Goal: Task Accomplishment & Management: Manage account settings

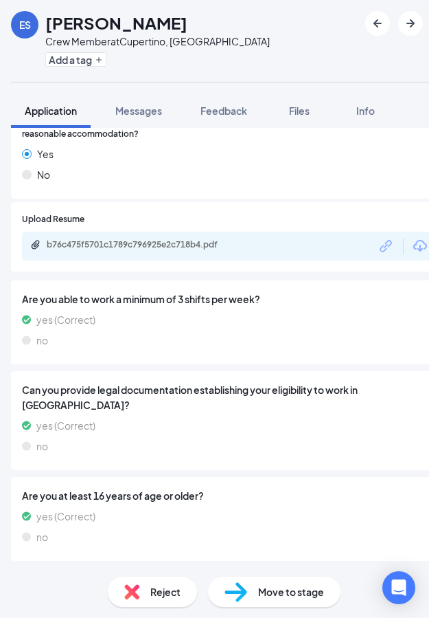
scroll to position [1242, 0]
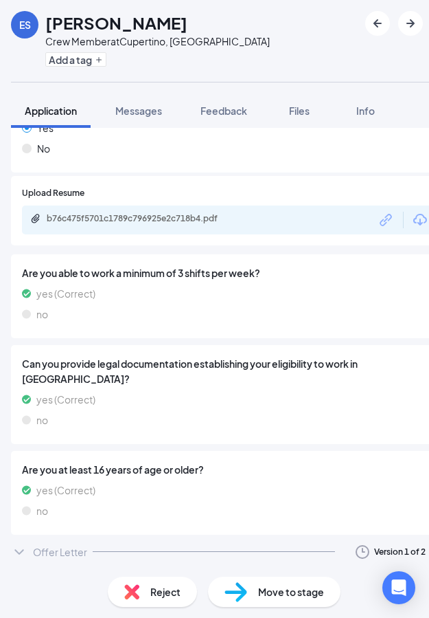
click at [109, 552] on div "Offer Letter Version 1 of 2" at bounding box center [229, 551] width 437 height 27
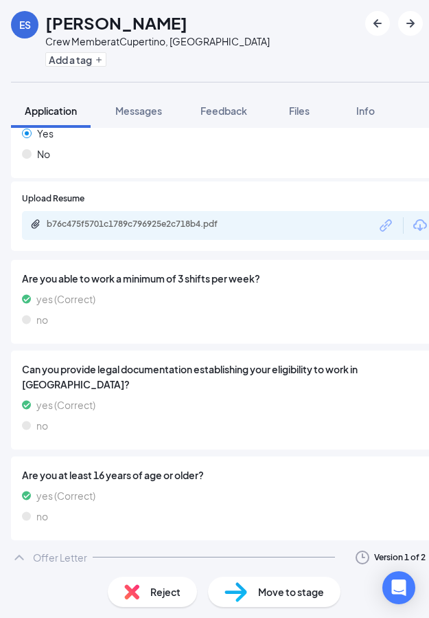
scroll to position [1269, 0]
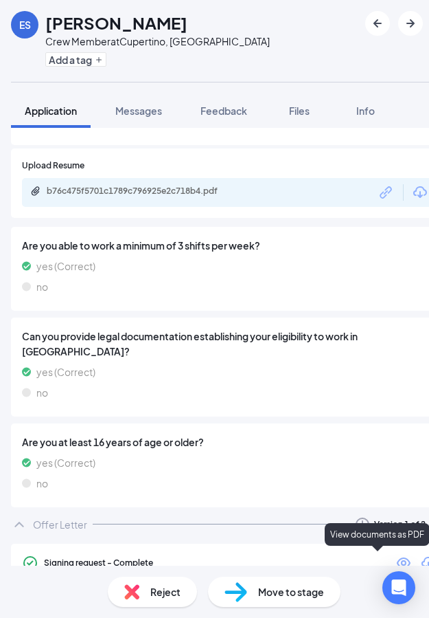
click at [396, 561] on icon "Eye" at bounding box center [404, 562] width 16 height 16
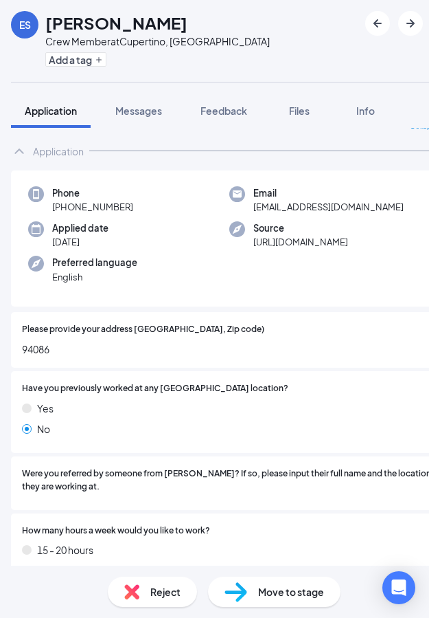
scroll to position [0, 0]
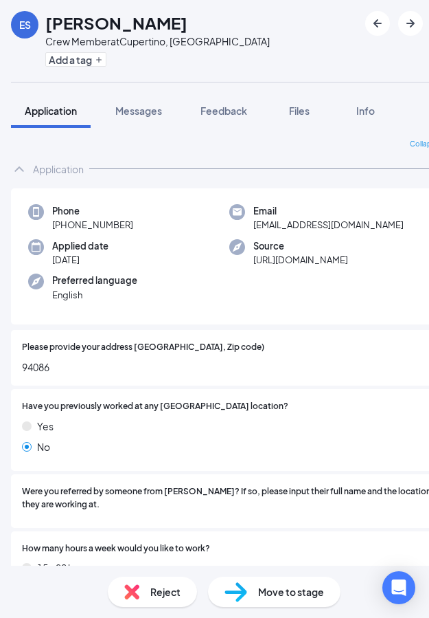
click at [274, 591] on span "Move to stage" at bounding box center [291, 591] width 66 height 15
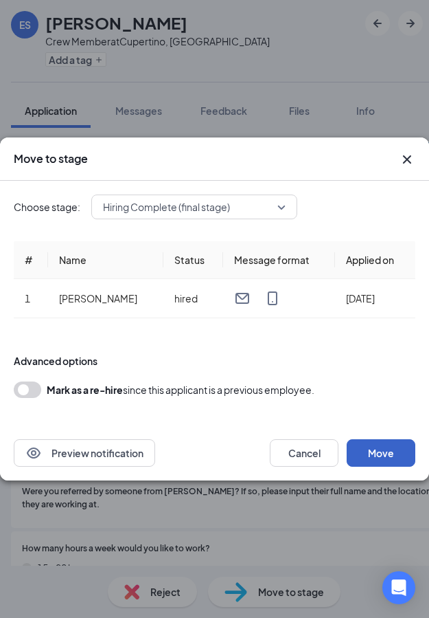
click at [374, 450] on button "Move" at bounding box center [381, 452] width 69 height 27
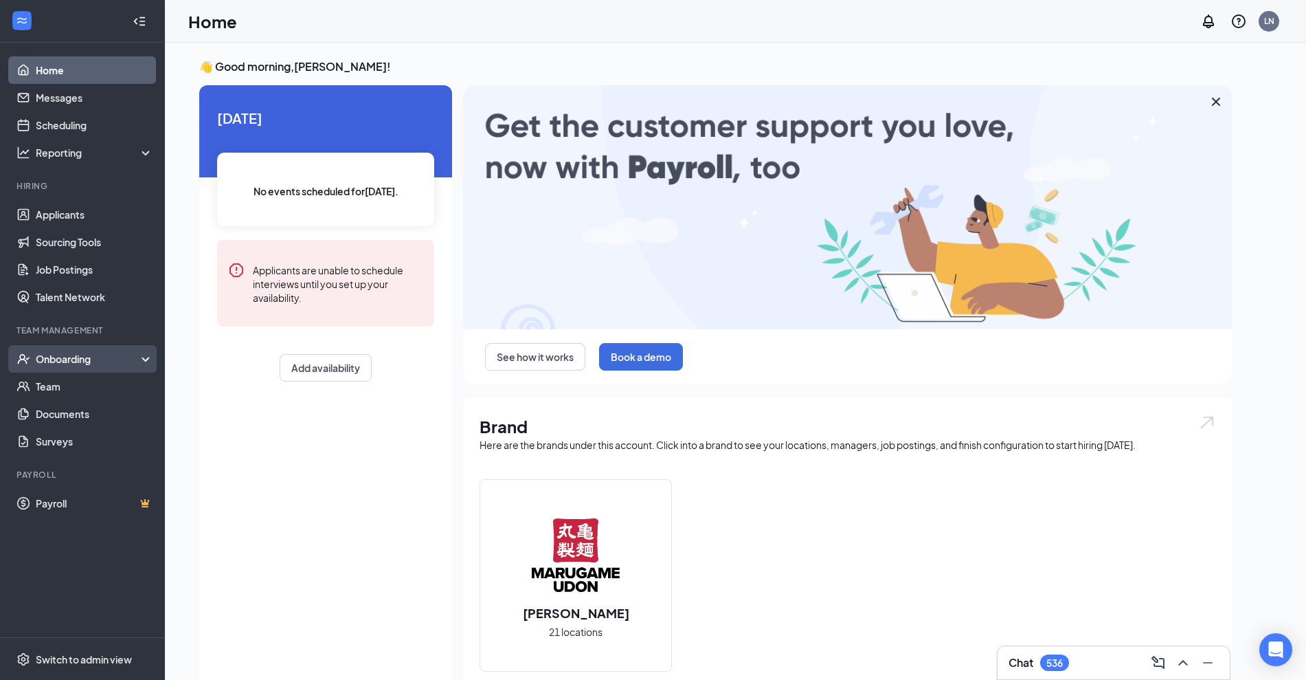
click at [65, 366] on div "Onboarding" at bounding box center [82, 358] width 165 height 27
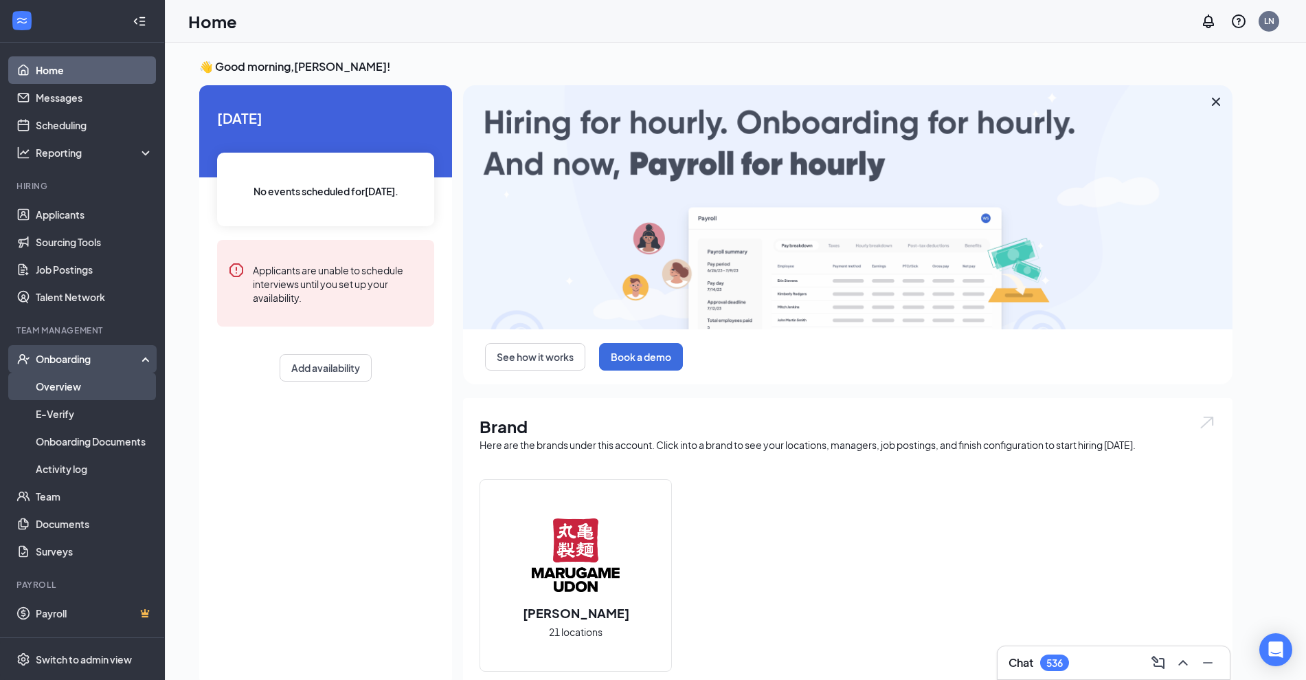
click at [87, 391] on link "Overview" at bounding box center [94, 385] width 117 height 27
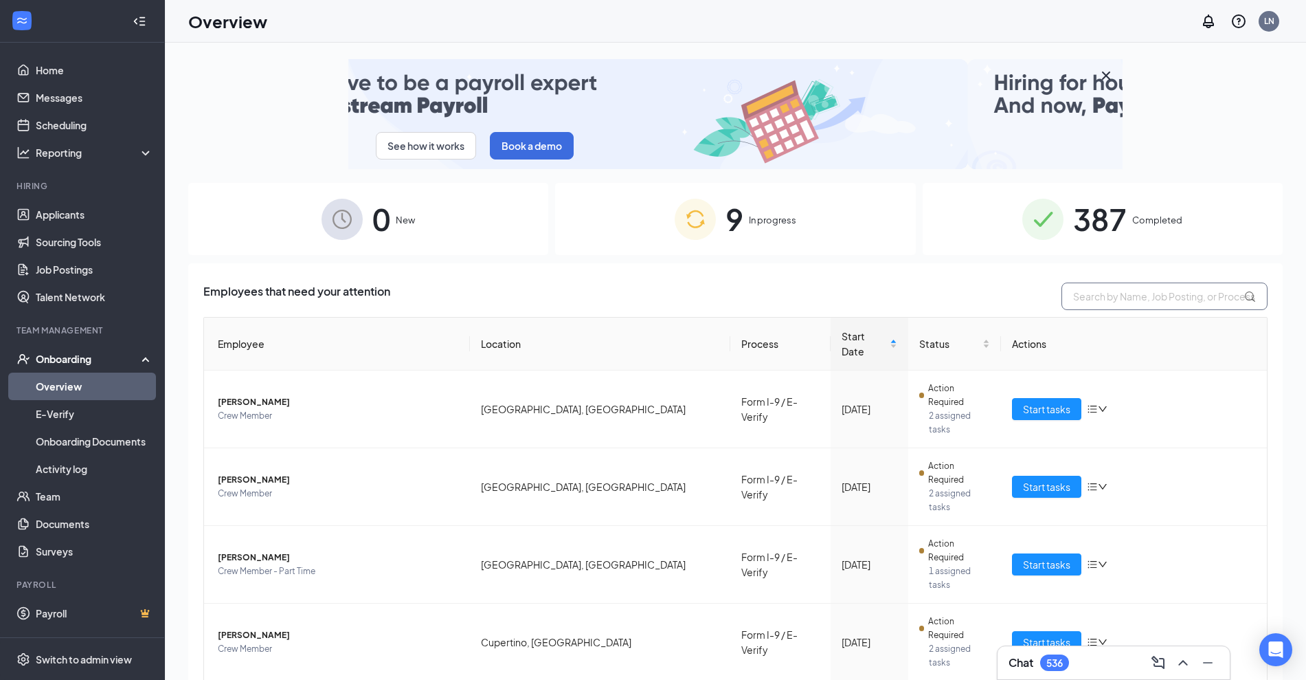
click at [456, 301] on input "text" at bounding box center [1165, 295] width 206 height 27
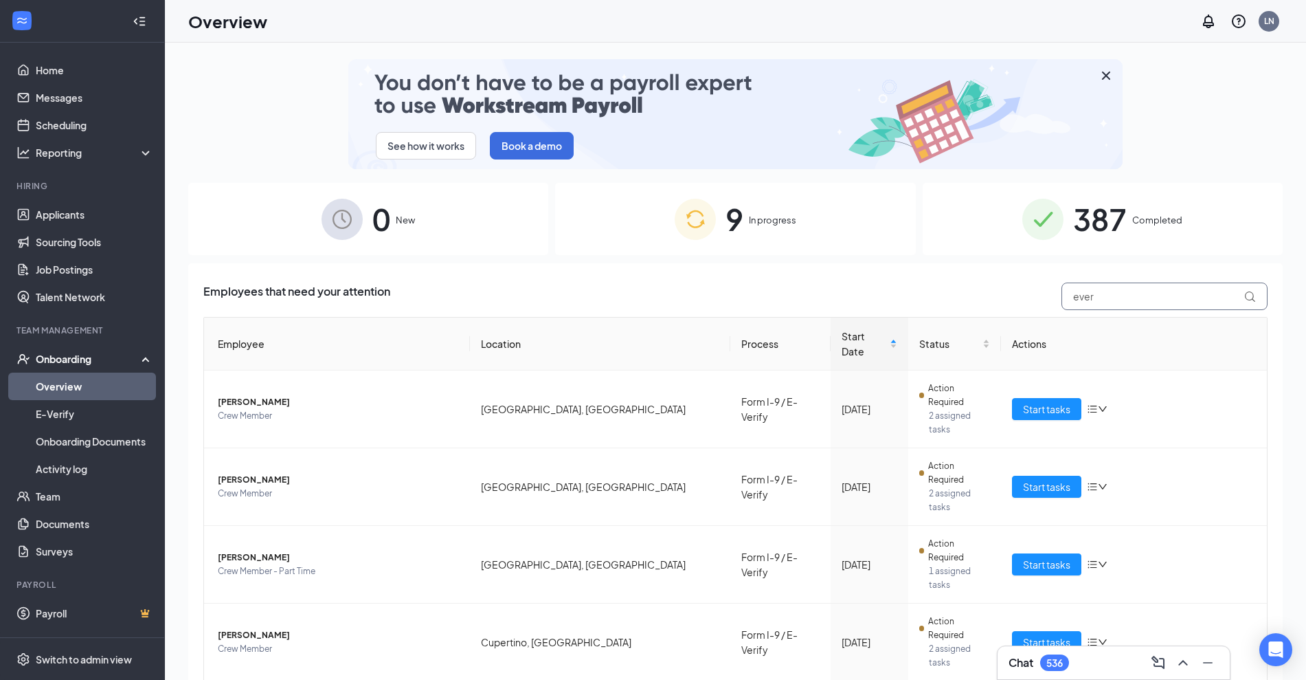
type input "ever"
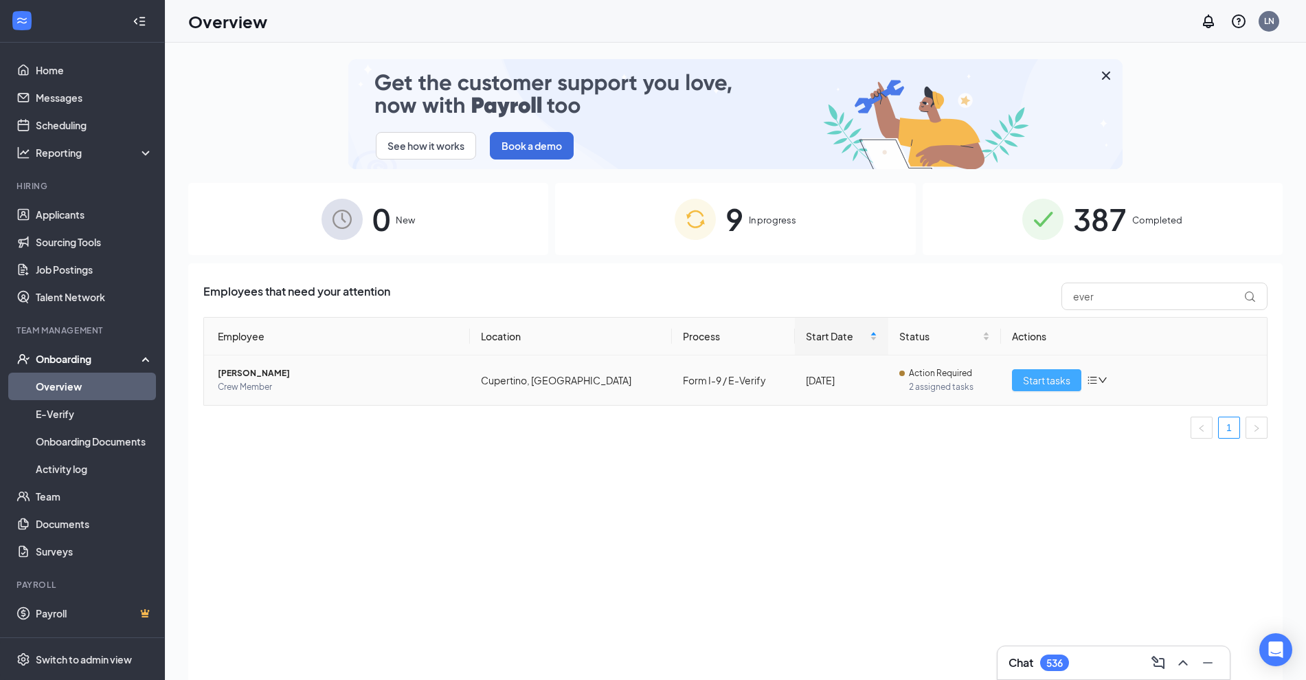
click at [456, 385] on span "Start tasks" at bounding box center [1046, 379] width 47 height 15
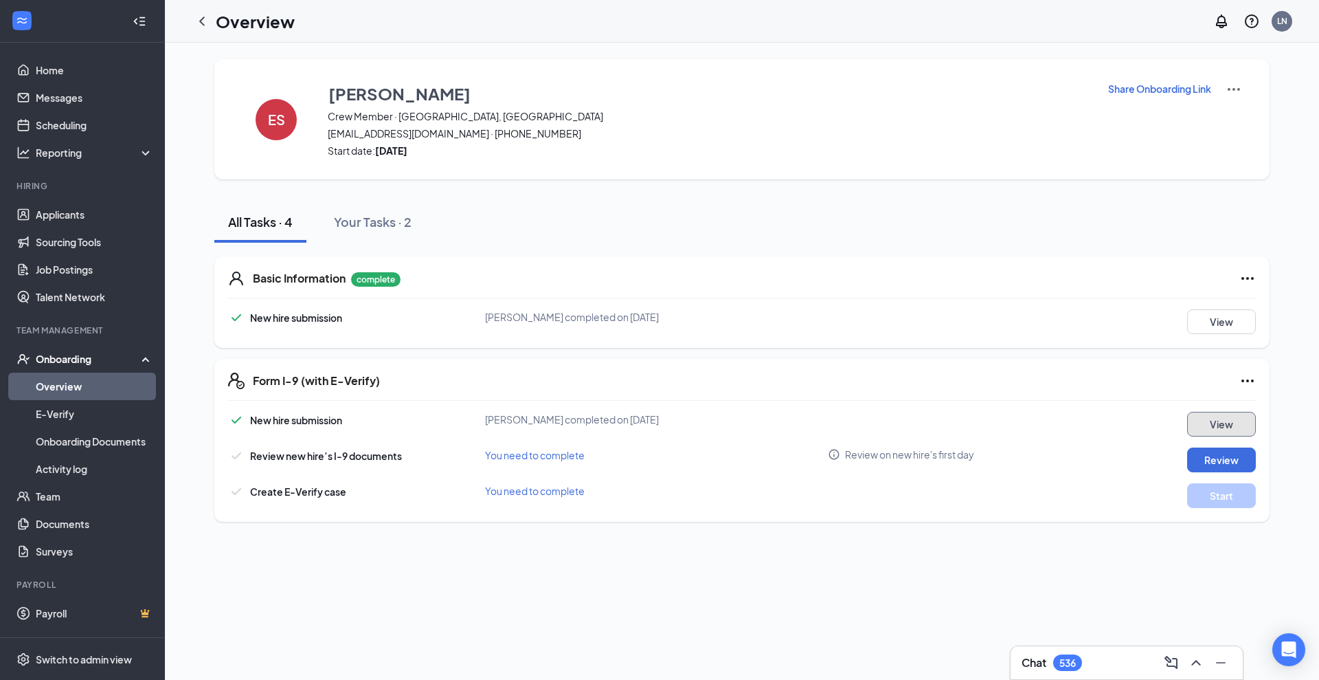
click at [456, 420] on button "View" at bounding box center [1221, 424] width 69 height 25
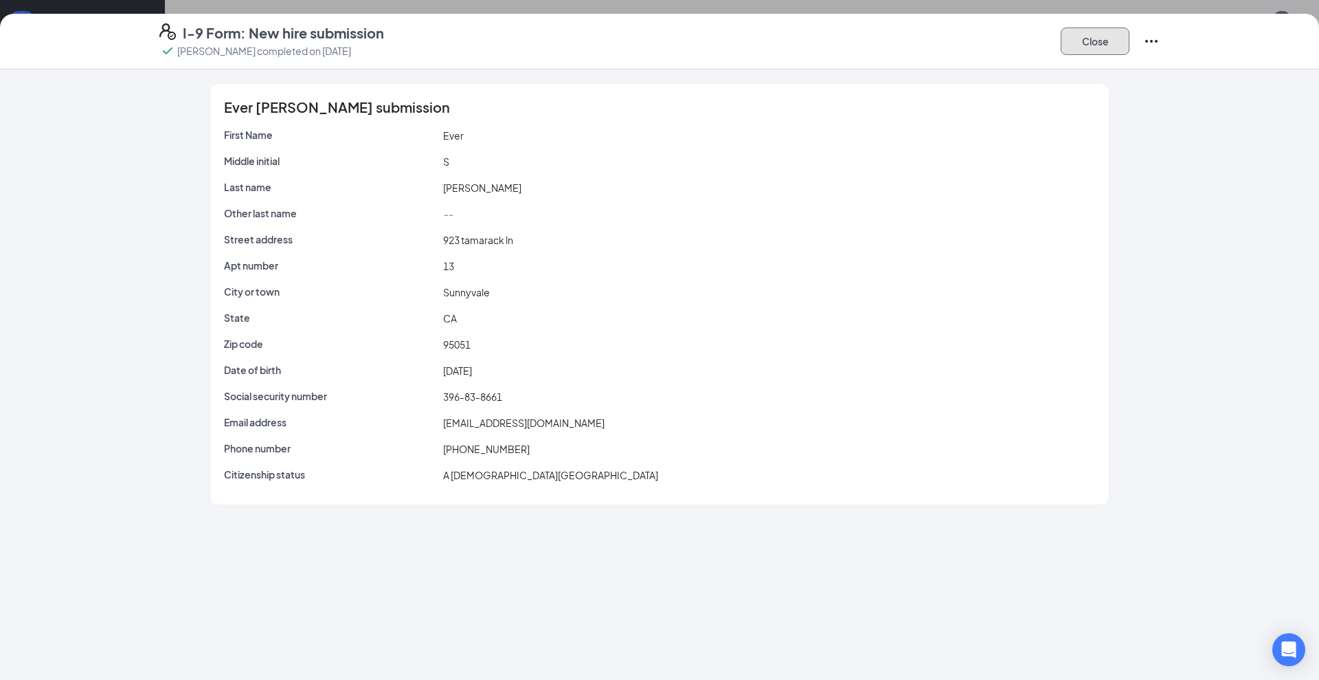
click at [456, 53] on button "Close" at bounding box center [1095, 40] width 69 height 27
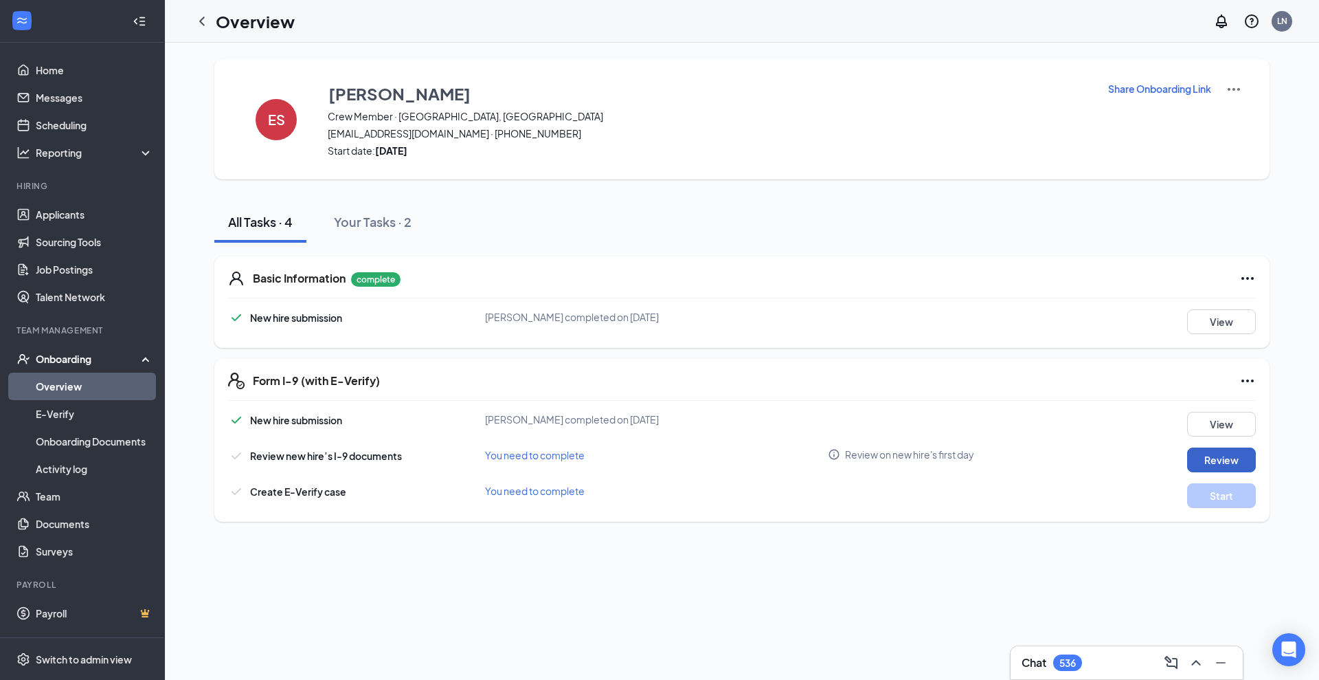
click at [456, 467] on button "Review" at bounding box center [1221, 459] width 69 height 25
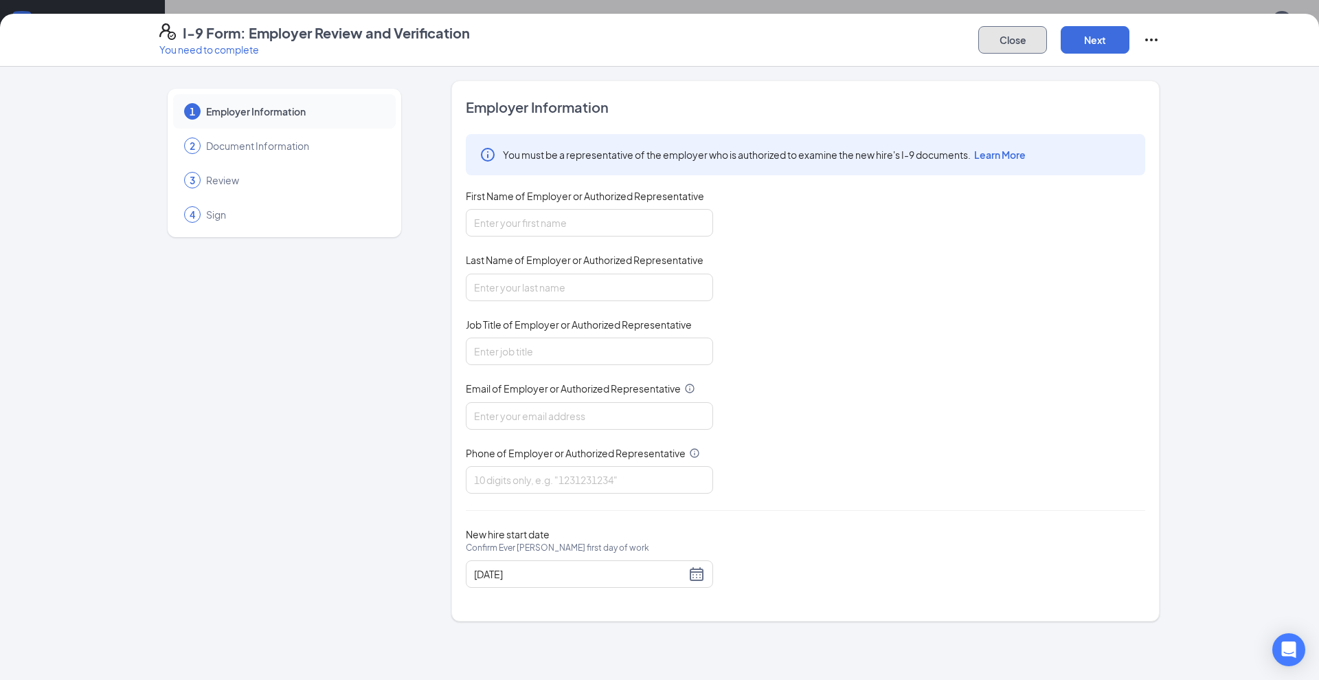
click at [456, 30] on button "Close" at bounding box center [1012, 39] width 69 height 27
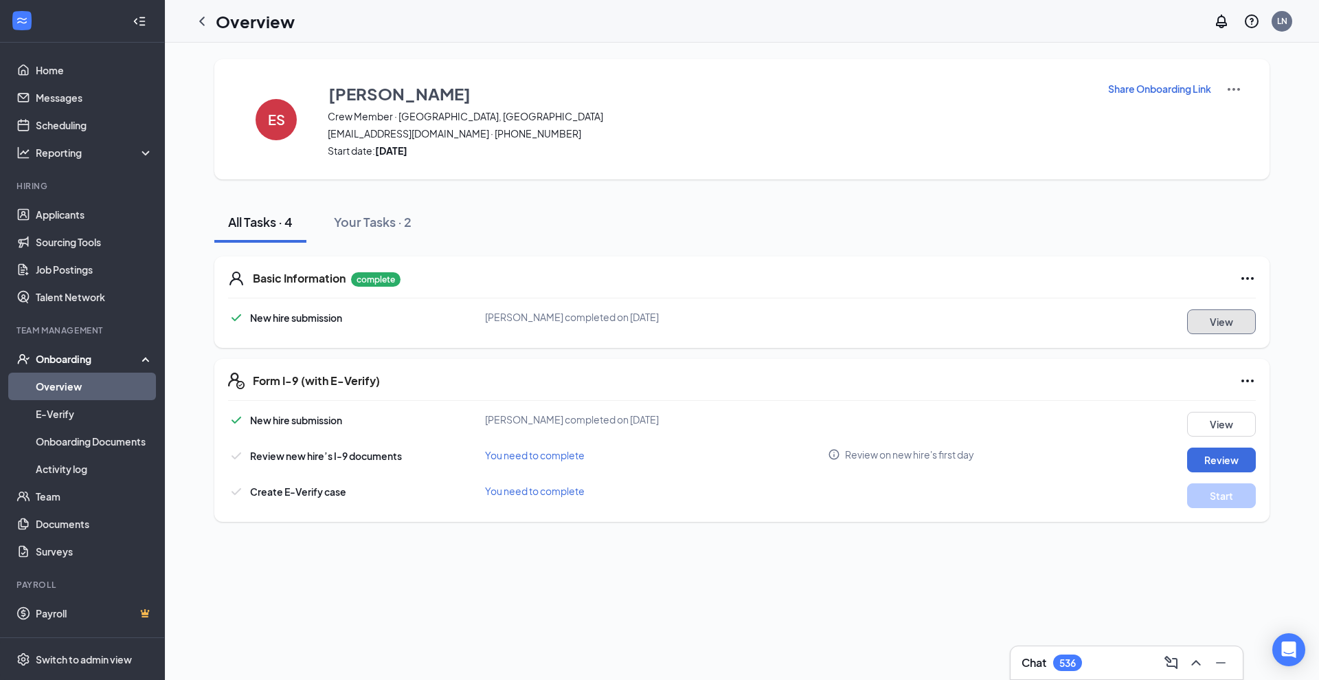
click at [456, 316] on button "View" at bounding box center [1221, 321] width 69 height 25
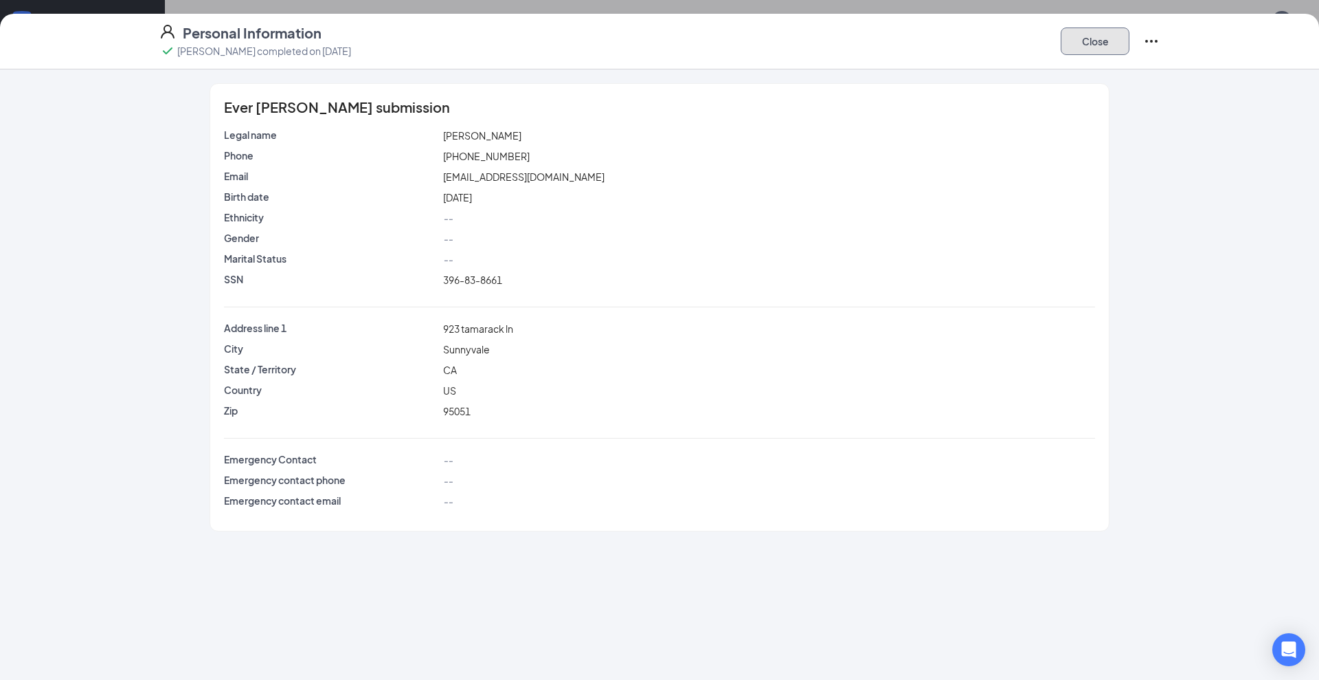
click at [456, 42] on button "Close" at bounding box center [1095, 40] width 69 height 27
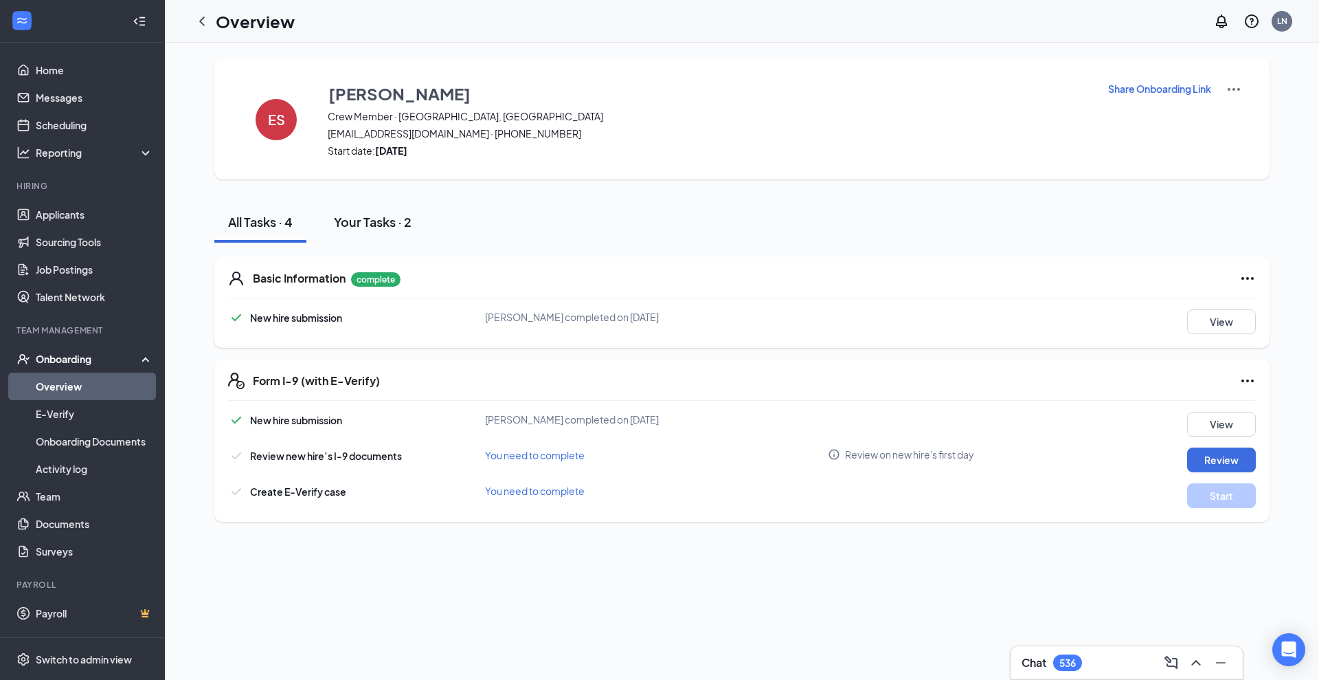
click at [400, 210] on button "Your Tasks · 2" at bounding box center [372, 221] width 105 height 41
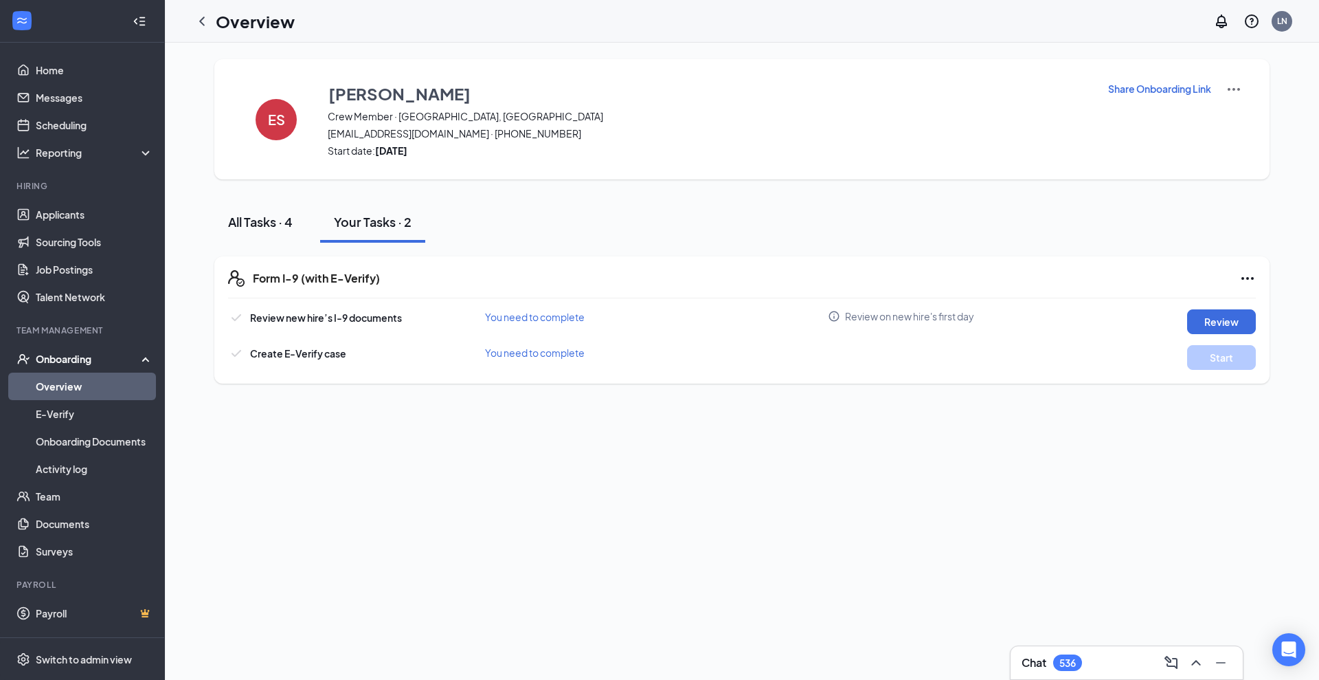
click at [293, 221] on div "All Tasks · 4" at bounding box center [260, 221] width 65 height 17
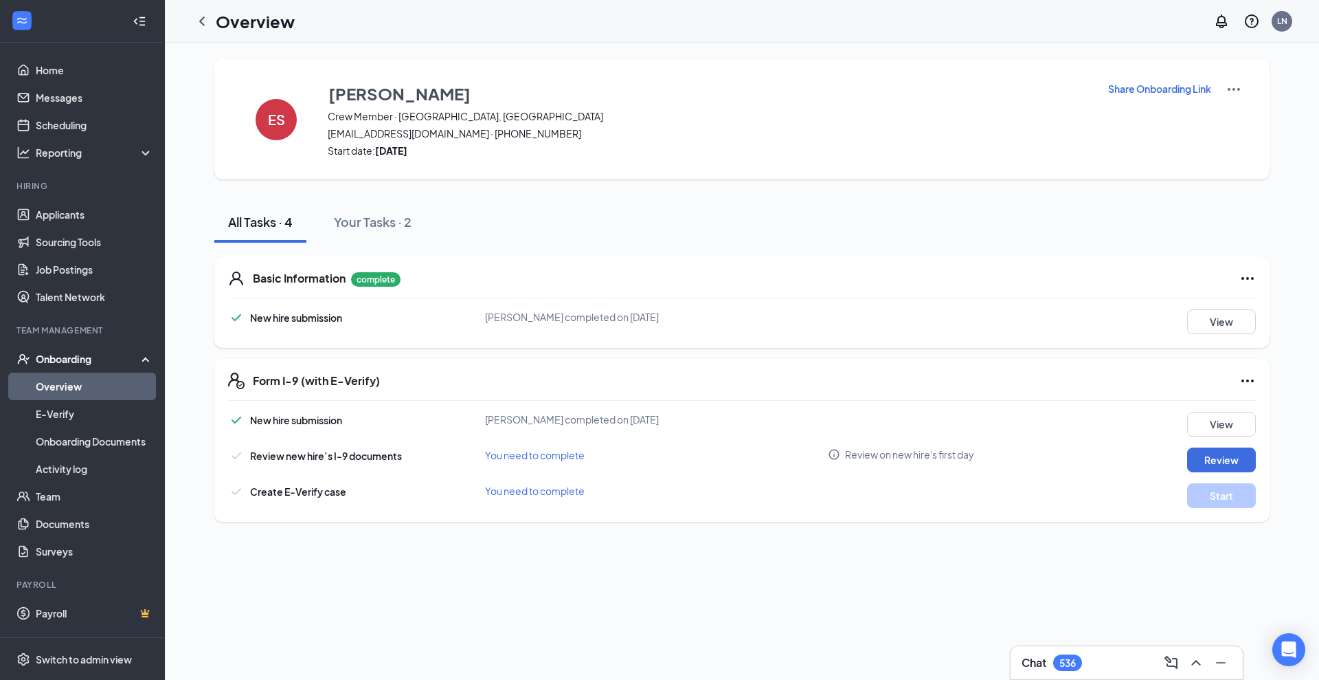
click at [456, 495] on span "You need to complete" at bounding box center [535, 490] width 100 height 12
click at [456, 492] on span "You need to complete" at bounding box center [535, 490] width 100 height 12
click at [456, 74] on div "ES Ever Sanchez Crew Member · Cupertino, CA everstanleym4@gmail.com · (408) 449…" at bounding box center [741, 119] width 1055 height 120
click at [456, 86] on img at bounding box center [1234, 89] width 16 height 16
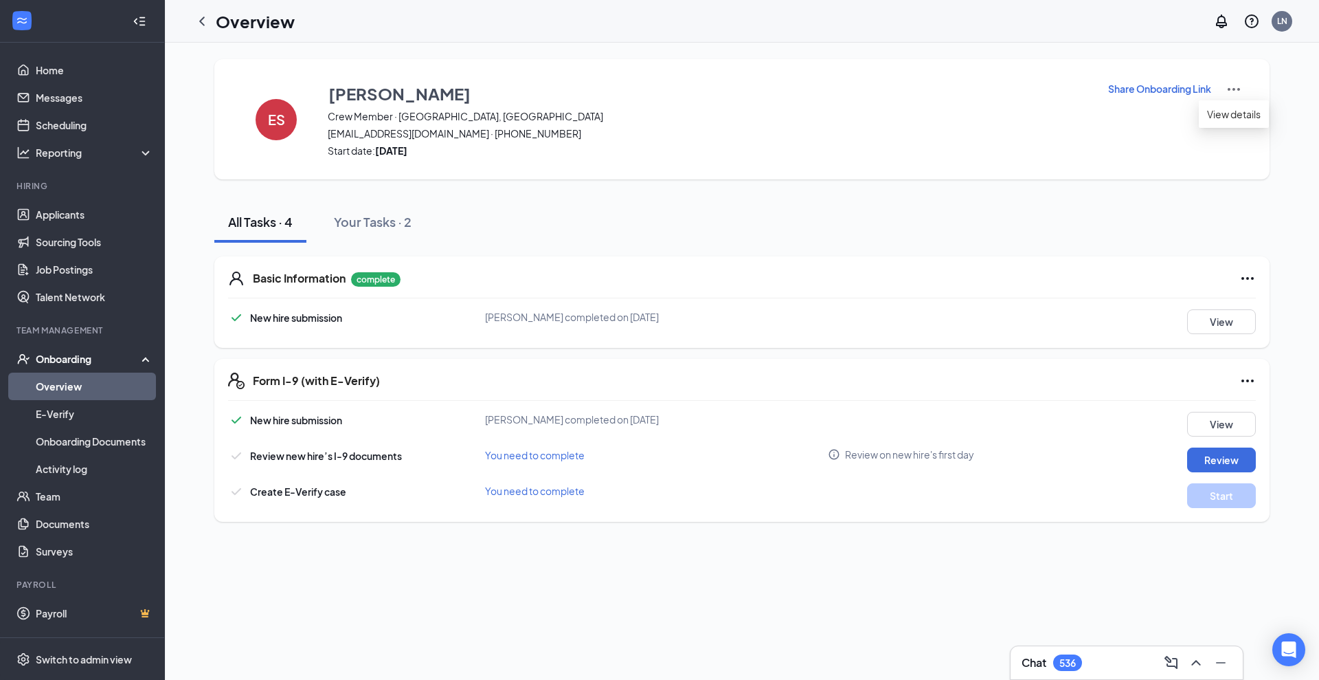
drag, startPoint x: 1090, startPoint y: 81, endPoint x: 1135, endPoint y: 104, distance: 50.7
click at [456, 86] on div "ES Ever Sanchez Crew Member · Cupertino, CA everstanleym4@gmail.com · (408) 449…" at bounding box center [741, 119] width 1055 height 120
click at [456, 88] on p "Share Onboarding Link" at bounding box center [1159, 89] width 103 height 14
type textarea "Hi Ever, This is a gentle reminder to complete your onboarding before your firs…"
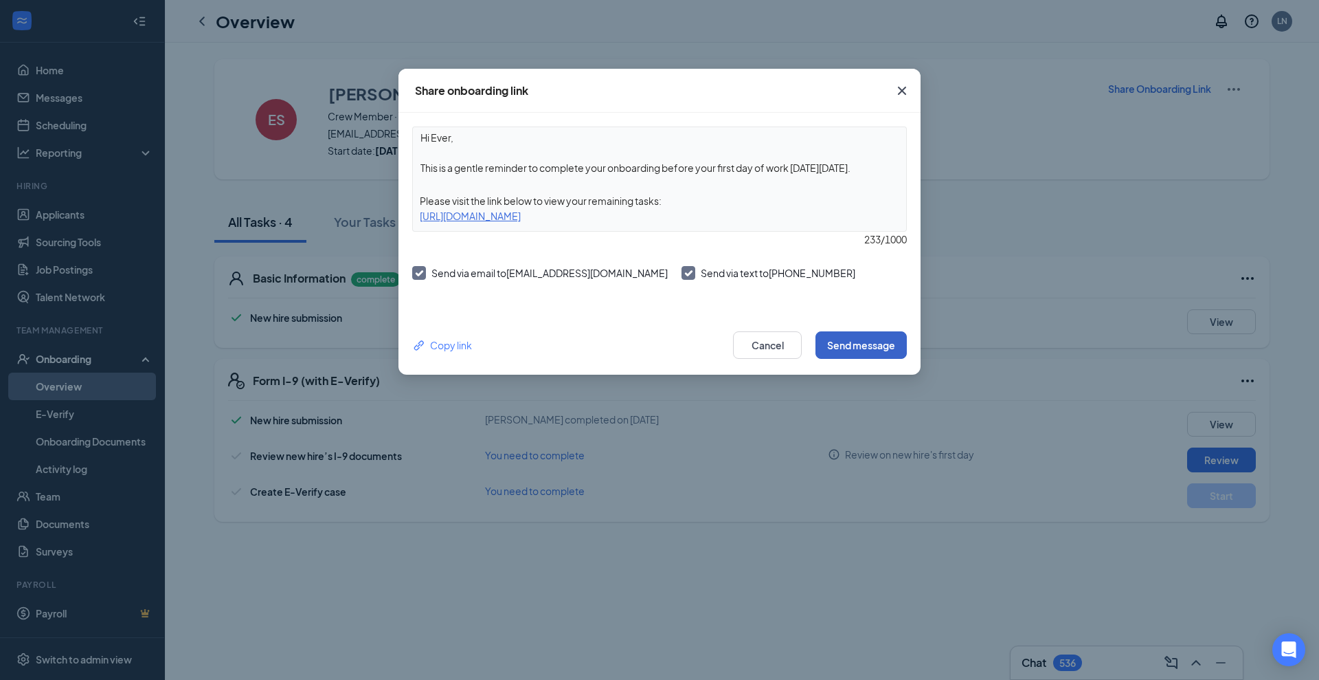
click at [456, 345] on button "Send message" at bounding box center [861, 344] width 91 height 27
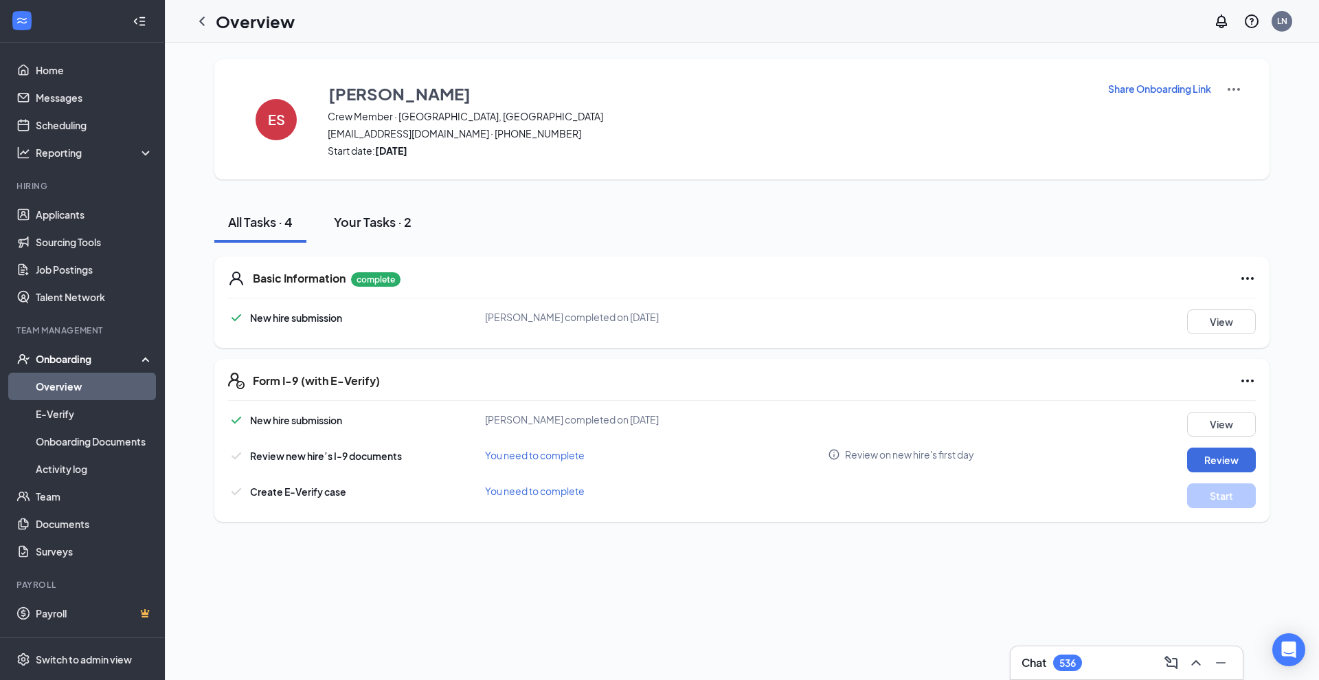
click at [374, 229] on div "Your Tasks · 2" at bounding box center [373, 221] width 78 height 17
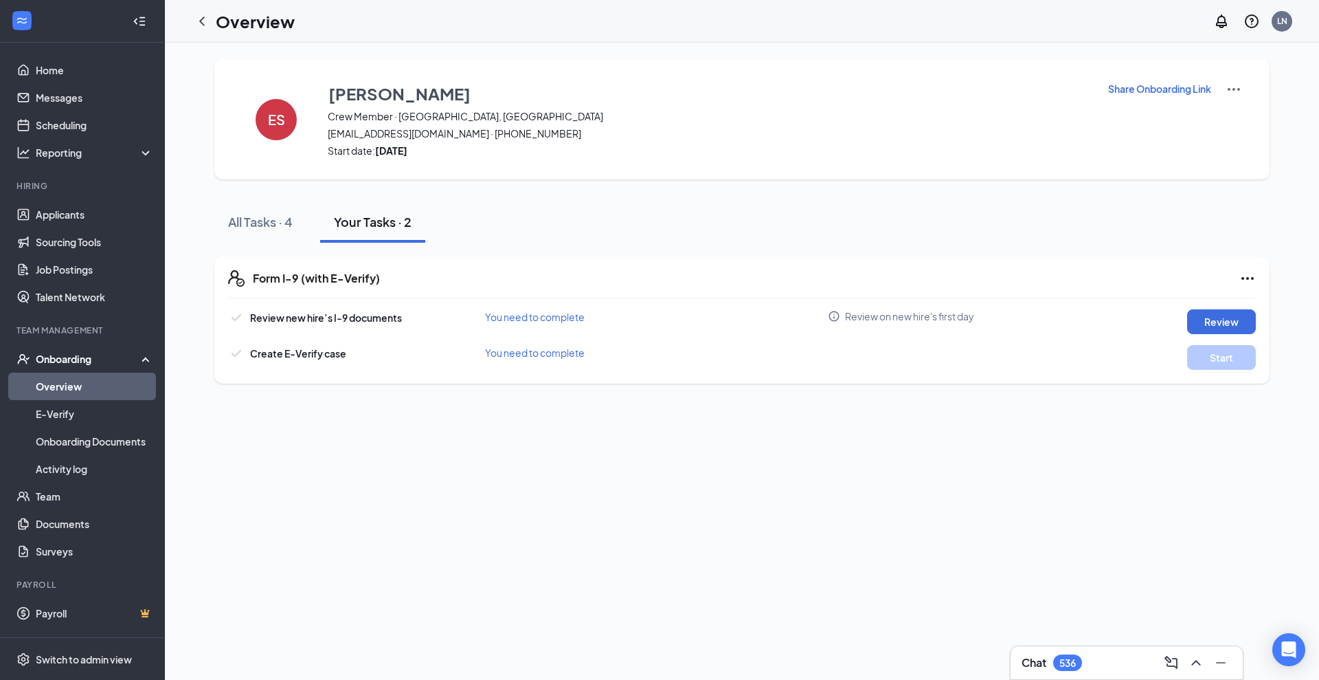
click at [221, 25] on h1 "Overview" at bounding box center [255, 21] width 79 height 23
click at [211, 22] on div at bounding box center [201, 21] width 27 height 27
click at [196, 15] on icon "ChevronLeft" at bounding box center [202, 21] width 16 height 16
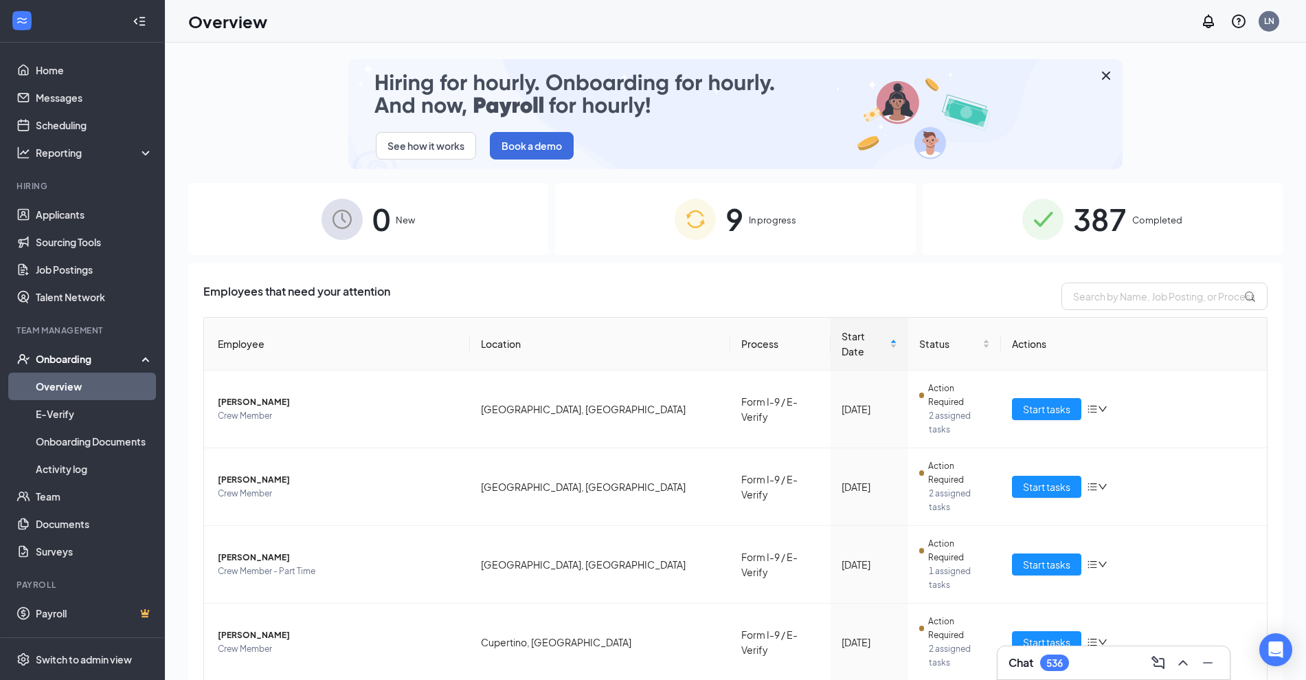
click at [456, 188] on div "9 In progress" at bounding box center [735, 219] width 360 height 72
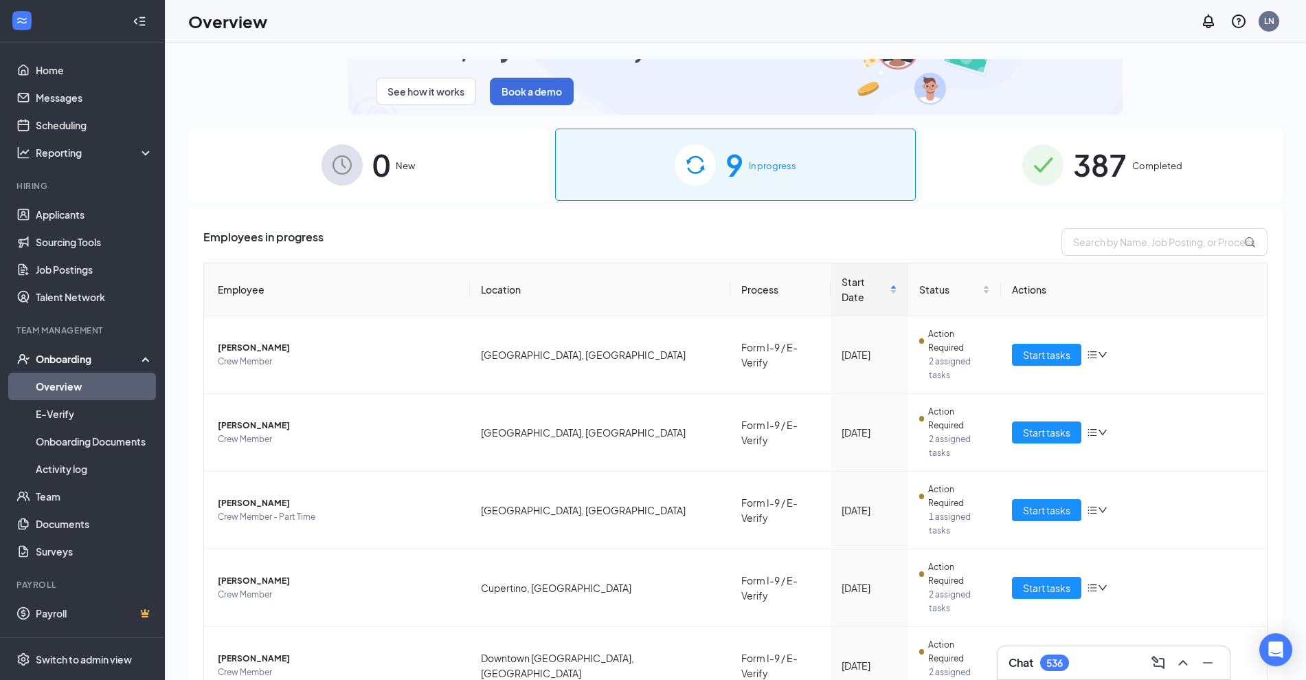
scroll to position [3, 0]
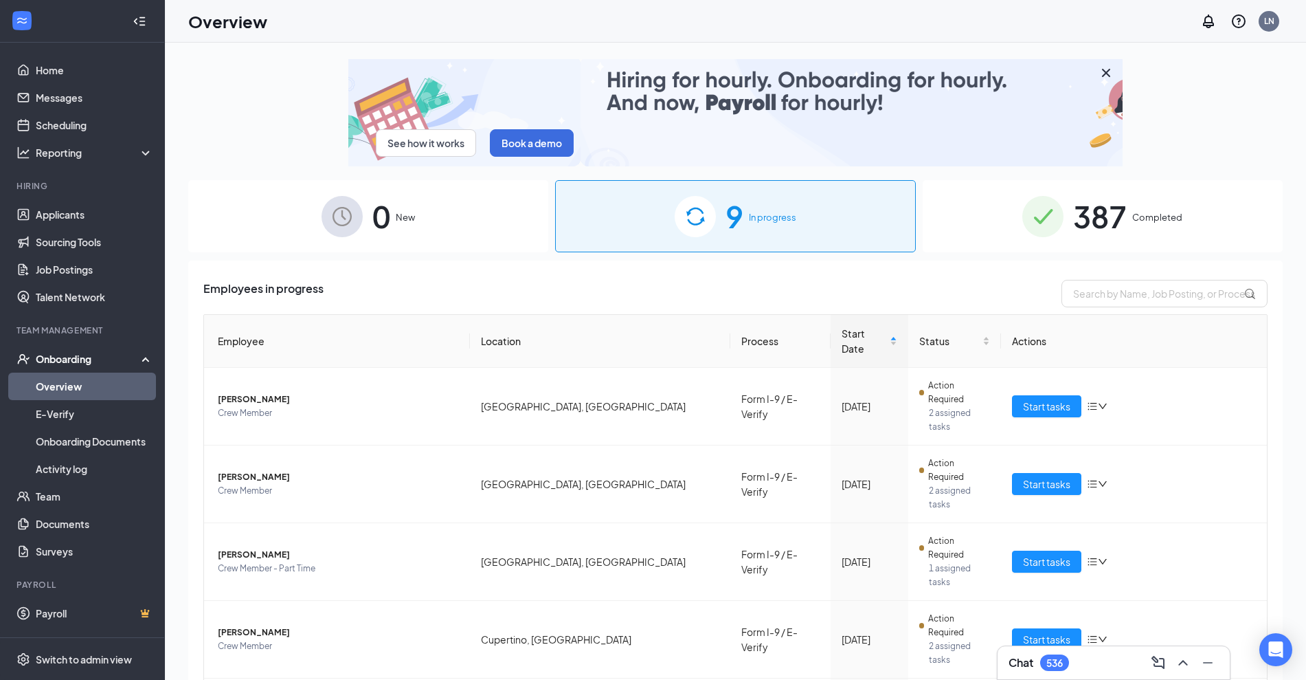
click at [421, 236] on div "0 New" at bounding box center [368, 216] width 360 height 72
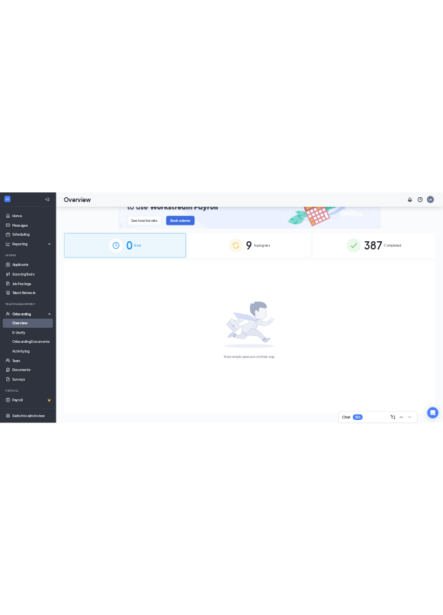
scroll to position [62, 0]
